Goal: Navigation & Orientation: Find specific page/section

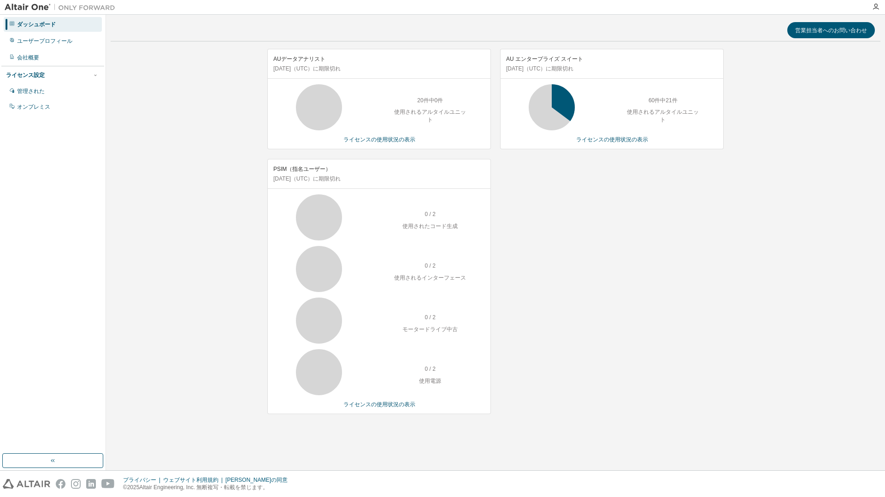
click at [99, 78] on div at bounding box center [95, 75] width 8 height 8
click at [94, 75] on icon "button" at bounding box center [96, 75] width 6 height 6
